Goal: Check status: Check status

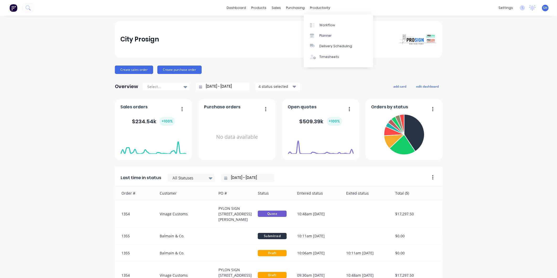
scroll to position [37, 0]
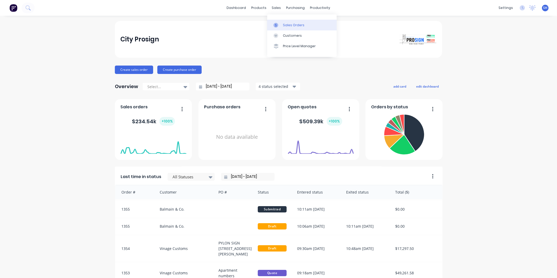
click at [280, 23] on div at bounding box center [277, 25] width 8 height 5
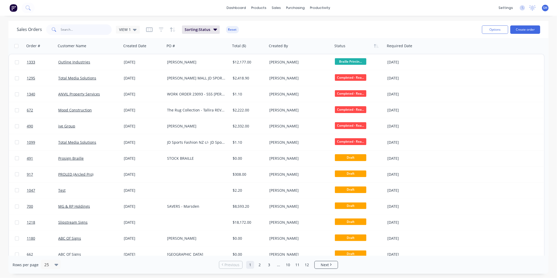
click at [71, 28] on input "text" at bounding box center [86, 29] width 51 height 10
type input "592"
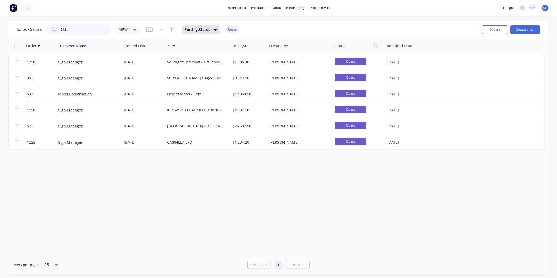
click at [79, 26] on input "592" at bounding box center [86, 29] width 51 height 10
drag, startPoint x: 70, startPoint y: 28, endPoint x: 59, endPoint y: 28, distance: 11.0
click at [61, 29] on input "592" at bounding box center [86, 29] width 51 height 10
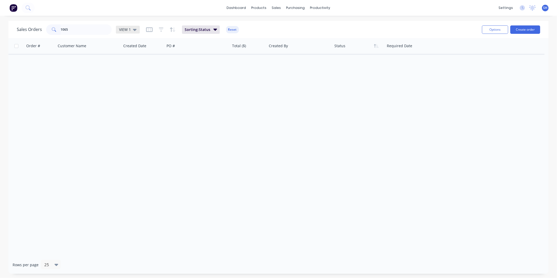
click at [133, 30] on icon at bounding box center [135, 30] width 4 height 6
click at [137, 92] on button "archived" at bounding box center [147, 95] width 60 height 6
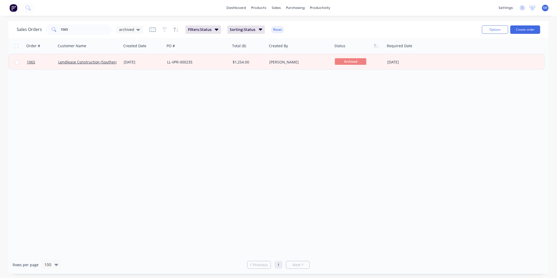
click at [89, 22] on div "Sales Orders 1065 archived Filters: Status Sorting: Status Reset Options Create…" at bounding box center [278, 29] width 540 height 17
click at [87, 28] on input "1065" at bounding box center [86, 29] width 51 height 10
click at [87, 29] on input "1065" at bounding box center [86, 29] width 51 height 10
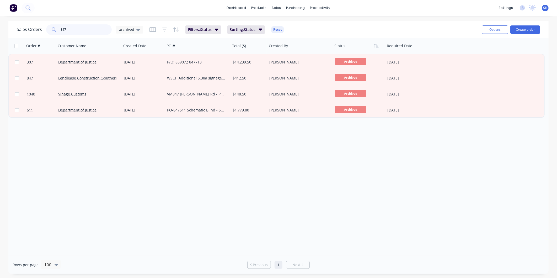
click at [86, 29] on input "847" at bounding box center [86, 29] width 51 height 10
type input "8"
type input "537"
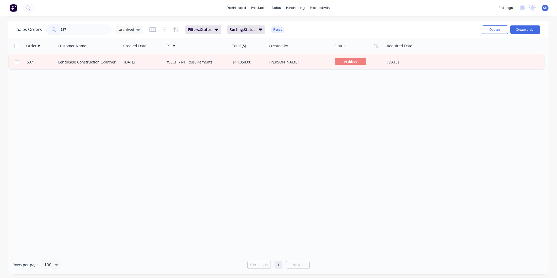
click at [130, 102] on div "Order # Customer Name Created Date PO # Total ($) Created By Status Required Da…" at bounding box center [278, 147] width 540 height 218
